Goal: Transaction & Acquisition: Purchase product/service

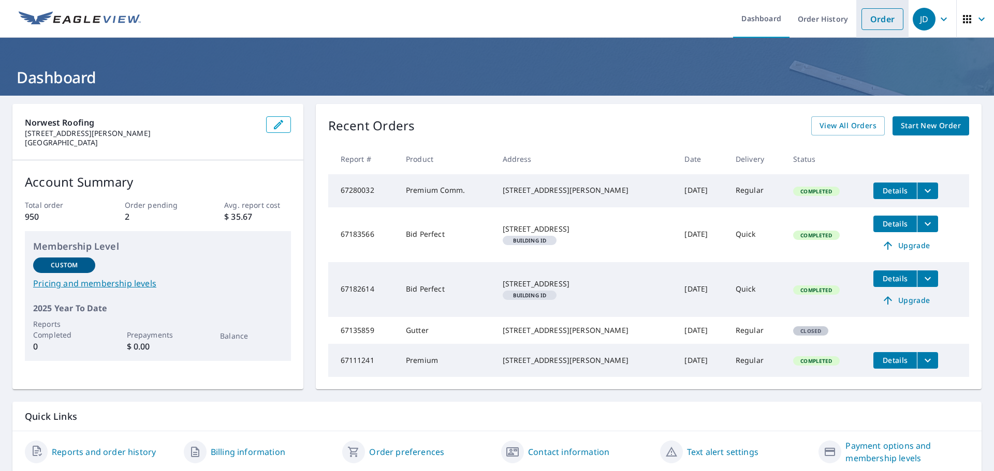
click at [868, 18] on link "Order" at bounding box center [882, 19] width 42 height 22
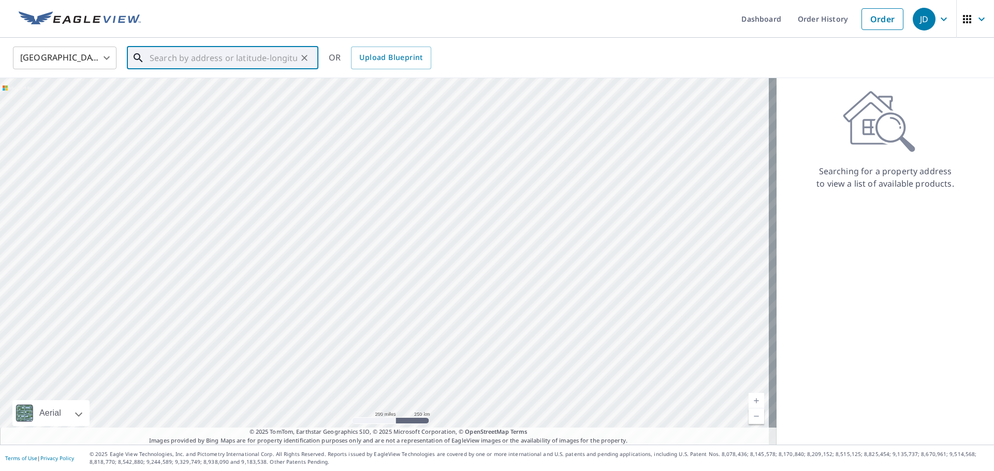
click at [188, 61] on input "text" at bounding box center [223, 57] width 147 height 29
click at [233, 59] on input "123 [PERSON_NAME]" at bounding box center [223, 57] width 147 height 29
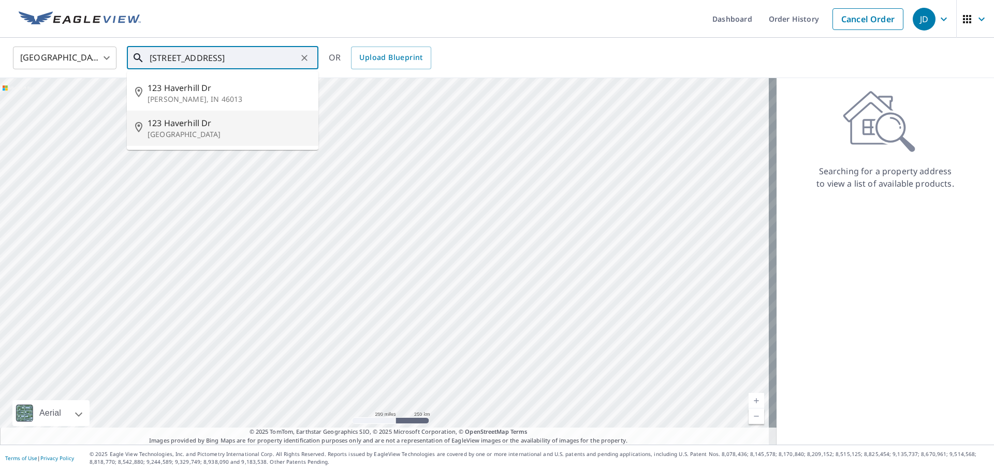
click at [232, 135] on p "[GEOGRAPHIC_DATA]" at bounding box center [228, 134] width 162 height 10
type input "[STREET_ADDRESS]"
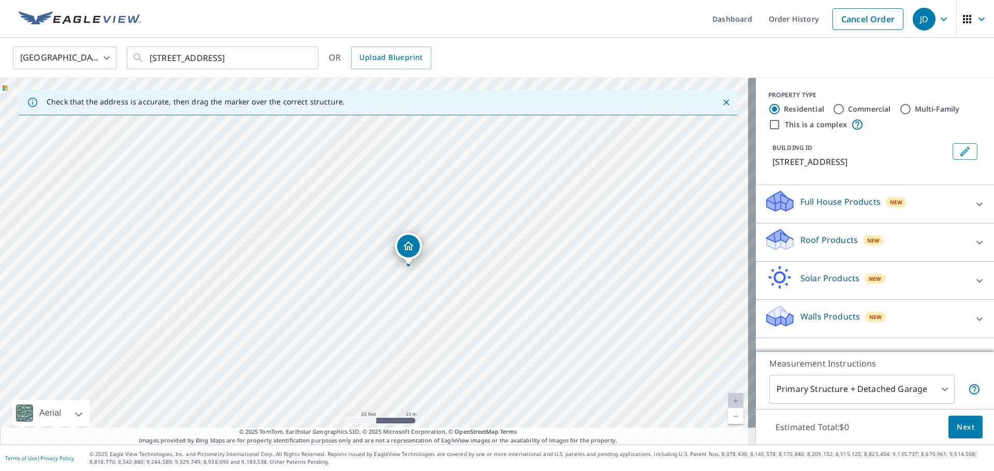
drag, startPoint x: 293, startPoint y: 256, endPoint x: 353, endPoint y: 271, distance: 62.4
click at [333, 261] on div "[STREET_ADDRESS]" at bounding box center [377, 261] width 755 height 367
click at [814, 243] on p "Roof Products" at bounding box center [828, 240] width 57 height 12
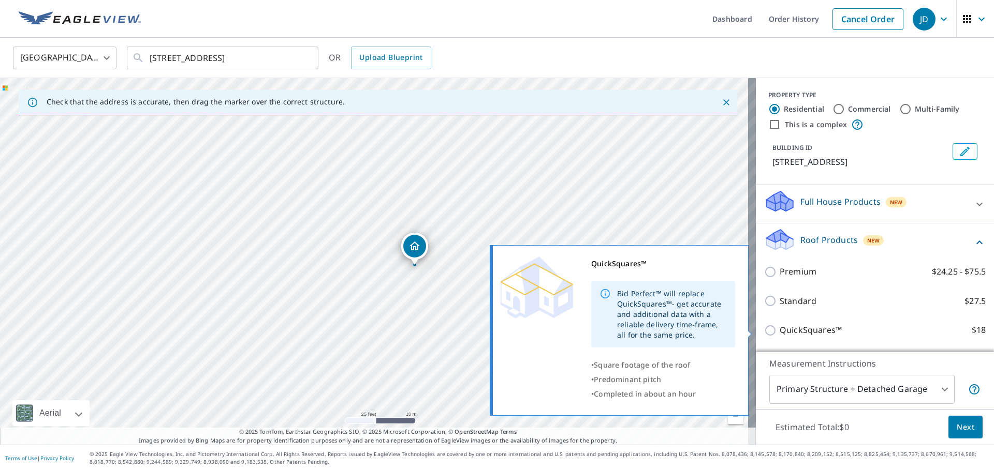
click at [806, 329] on p "QuickSquares™" at bounding box center [810, 330] width 62 height 13
click at [779, 329] on input "QuickSquares™ $18" at bounding box center [772, 330] width 16 height 12
checkbox input "true"
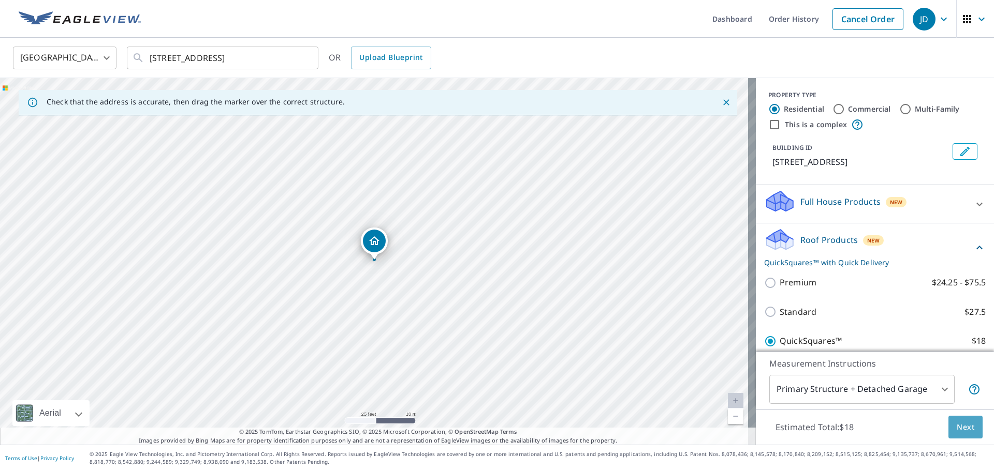
click at [962, 426] on span "Next" at bounding box center [965, 427] width 18 height 13
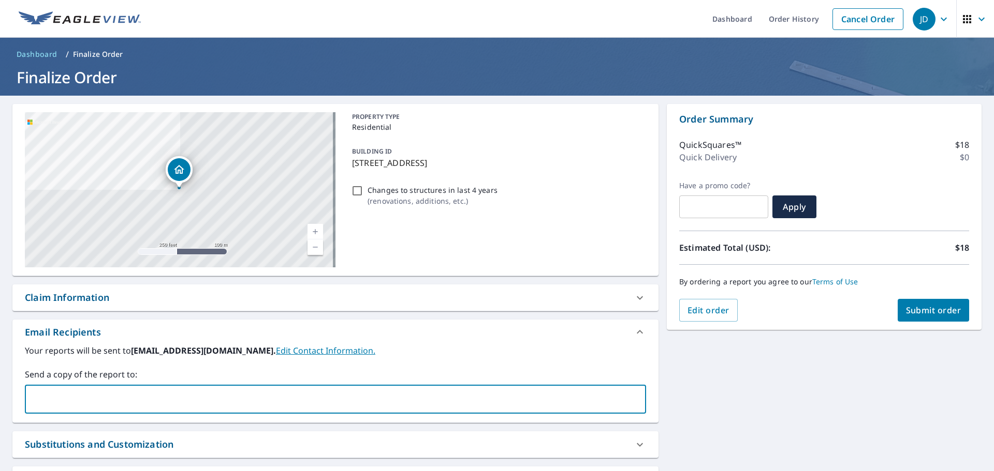
click at [102, 395] on input "text" at bounding box center [327, 400] width 596 height 20
type input "[PERSON_NAME][EMAIL_ADDRESS][DOMAIN_NAME]"
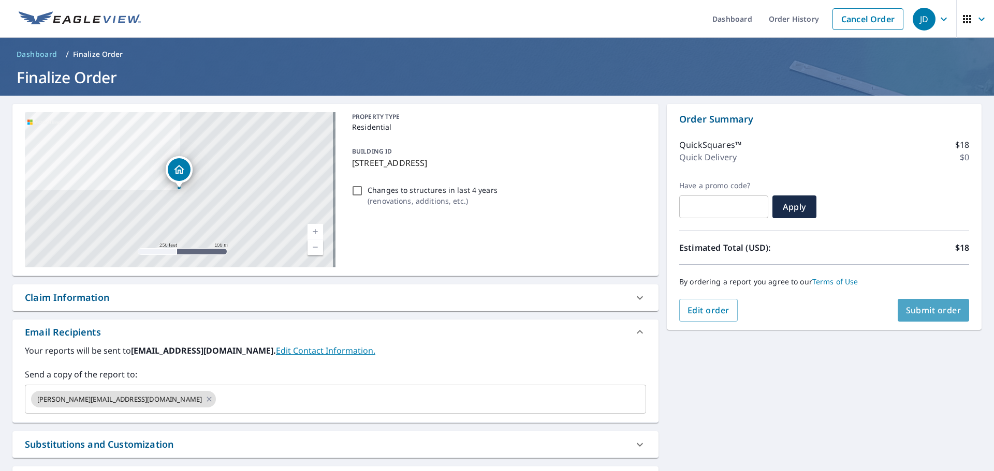
click at [930, 312] on span "Submit order" at bounding box center [933, 310] width 55 height 11
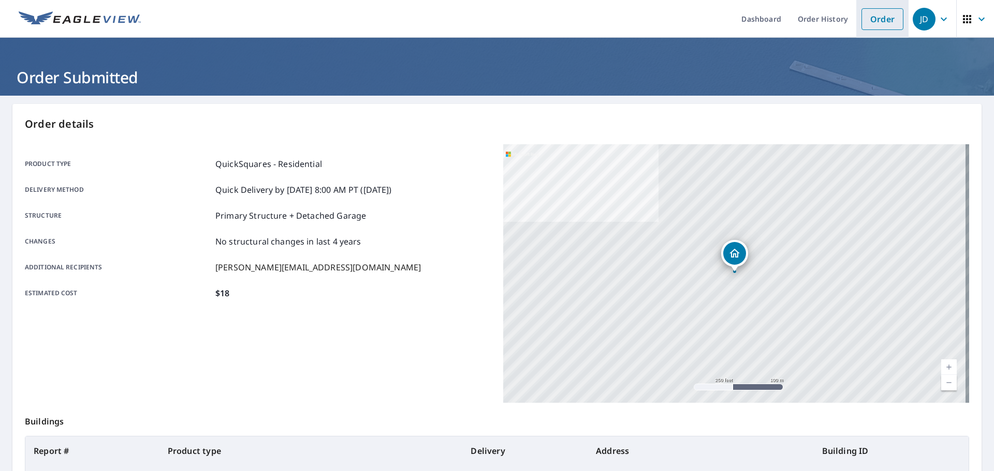
click at [878, 22] on link "Order" at bounding box center [882, 19] width 42 height 22
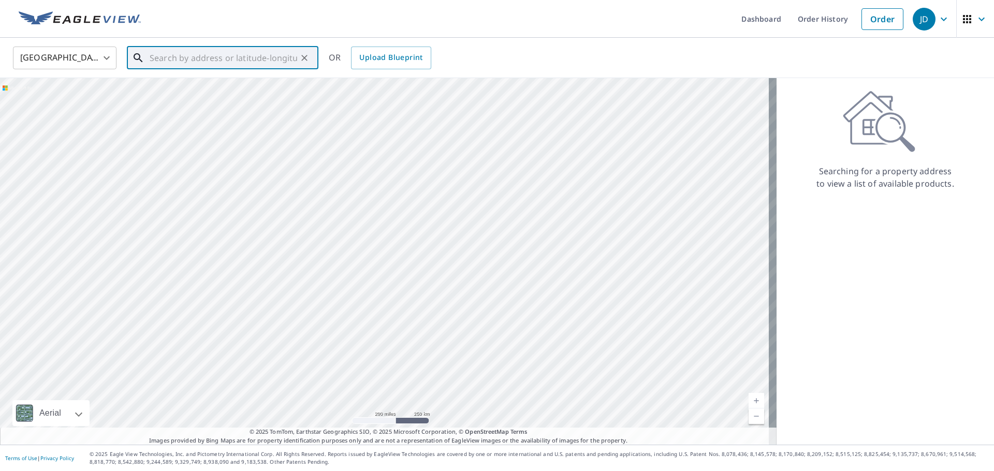
click at [225, 64] on input "text" at bounding box center [223, 57] width 147 height 29
click at [261, 87] on span "9034 Barkwood" at bounding box center [228, 88] width 162 height 12
type input "[STREET_ADDRESS]"
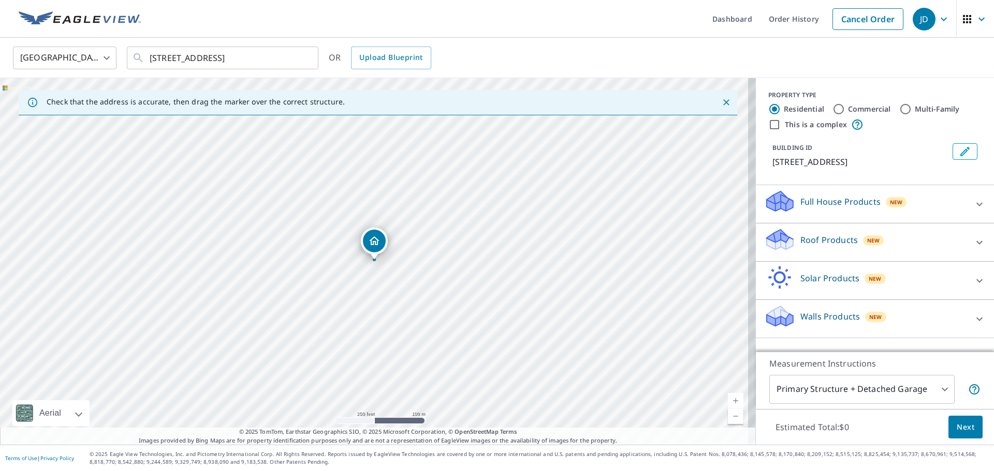
click at [791, 235] on div "Roof Products New" at bounding box center [865, 242] width 203 height 29
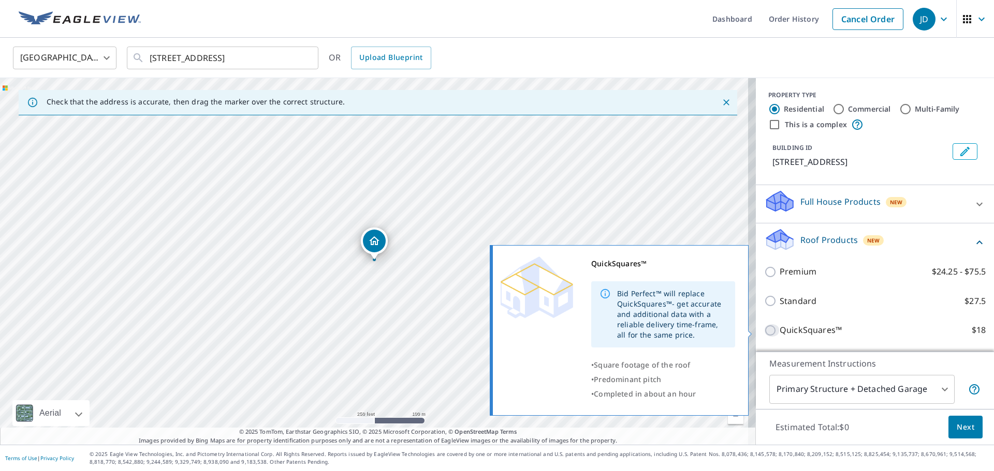
click at [768, 330] on input "QuickSquares™ $18" at bounding box center [772, 330] width 16 height 12
checkbox input "true"
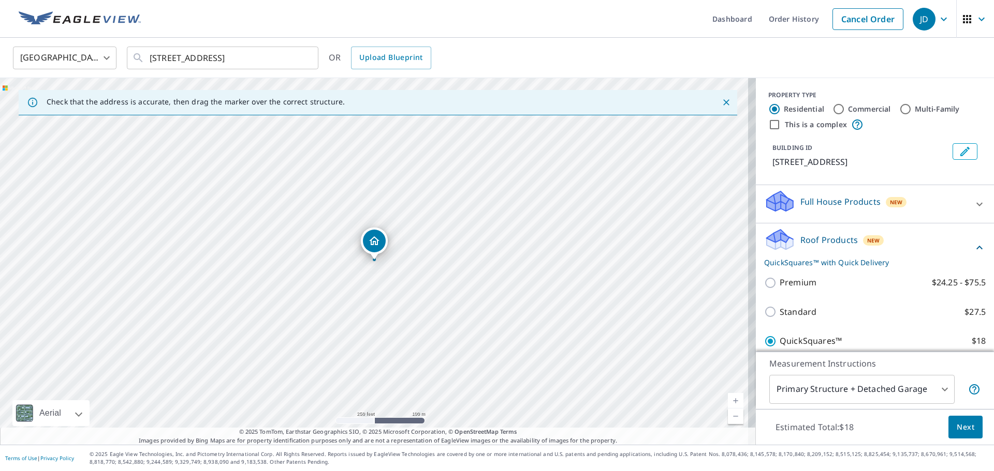
scroll to position [52, 0]
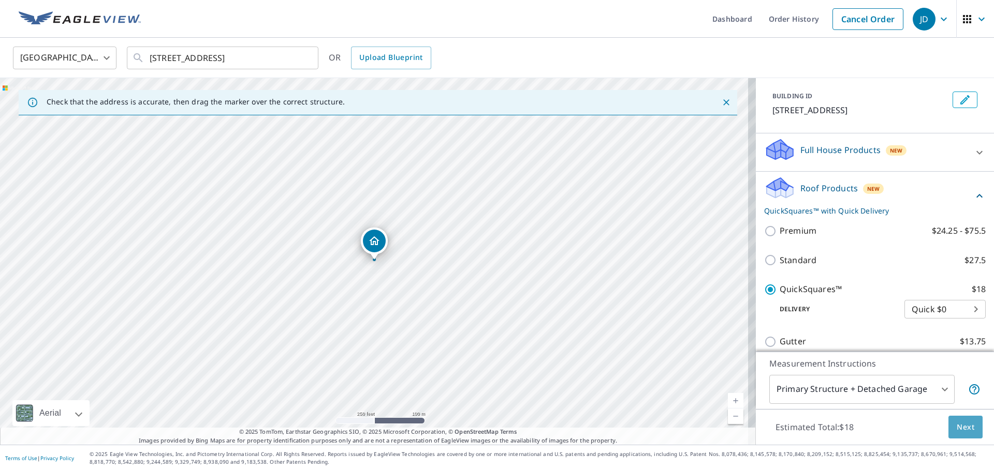
click at [961, 431] on span "Next" at bounding box center [965, 427] width 18 height 13
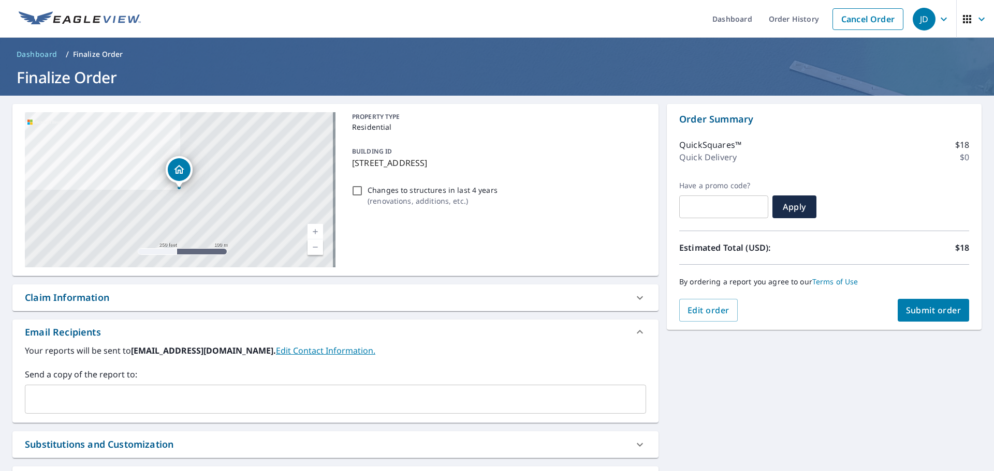
click at [84, 388] on div "​" at bounding box center [335, 399] width 621 height 29
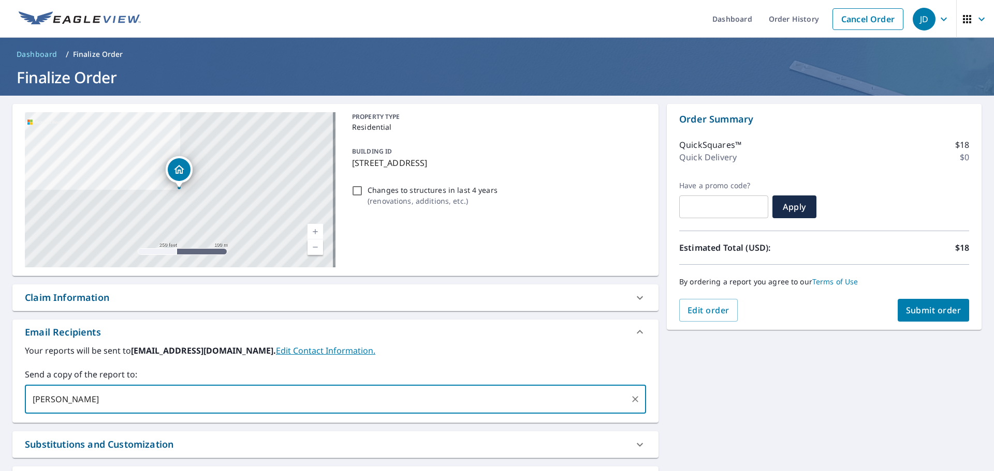
type input "[PERSON_NAME][EMAIL_ADDRESS][DOMAIN_NAME]"
click at [924, 313] on span "Submit order" at bounding box center [933, 310] width 55 height 11
